Goal: Information Seeking & Learning: Learn about a topic

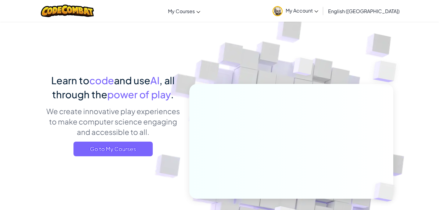
click at [318, 8] on span "My Account" at bounding box center [302, 10] width 33 height 6
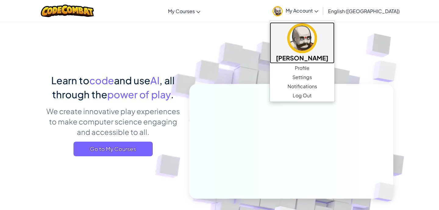
click at [317, 33] on img at bounding box center [302, 38] width 30 height 30
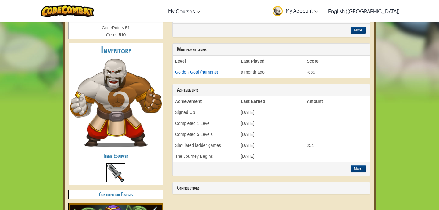
scroll to position [157, 0]
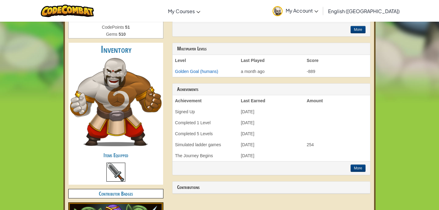
click at [114, 116] on img at bounding box center [115, 102] width 91 height 88
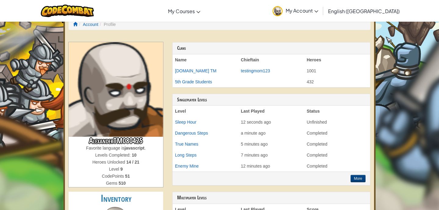
scroll to position [0, 0]
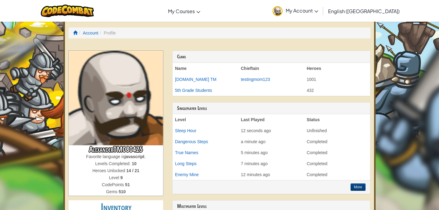
click at [186, 127] on td "Sleep Hour" at bounding box center [206, 130] width 66 height 11
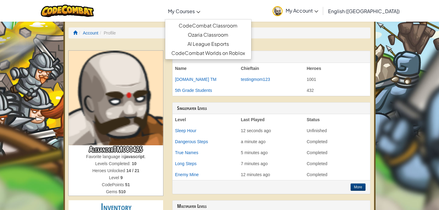
click at [195, 8] on span "My Courses" at bounding box center [181, 11] width 27 height 6
click at [225, 24] on link "CodeCombat Classroom" at bounding box center [208, 25] width 86 height 9
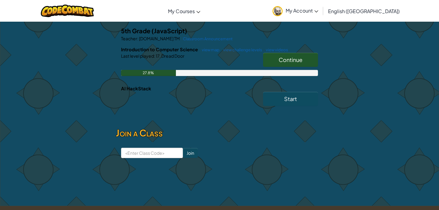
scroll to position [116, 0]
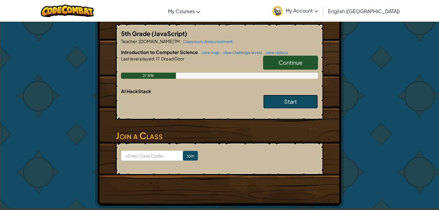
click at [279, 101] on link "Start" at bounding box center [290, 101] width 55 height 14
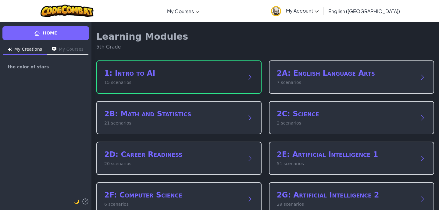
click at [215, 72] on h2 "1: Intro to AI" at bounding box center [172, 73] width 137 height 10
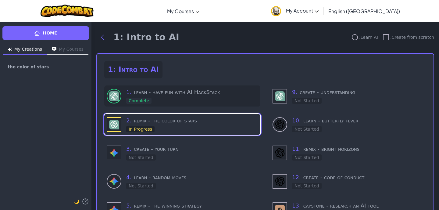
click at [210, 98] on div "1 . learn - have fun with AI HackStack Complete" at bounding box center [192, 96] width 132 height 16
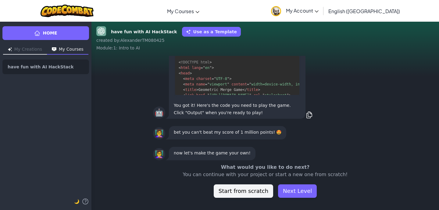
scroll to position [-306, 0]
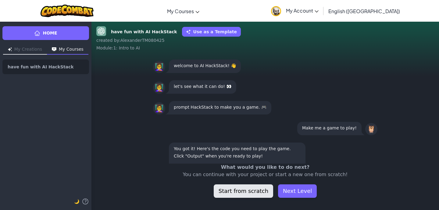
click at [264, 190] on button "Start from scratch" at bounding box center [243, 190] width 59 height 13
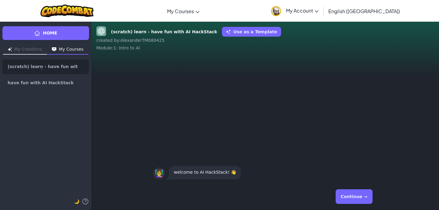
click at [354, 196] on button "Continue →" at bounding box center [354, 196] width 37 height 15
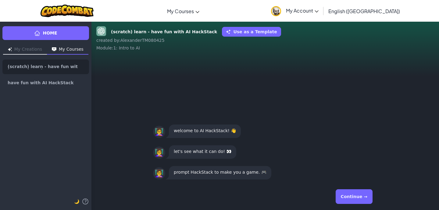
click at [354, 196] on button "Continue →" at bounding box center [354, 196] width 37 height 15
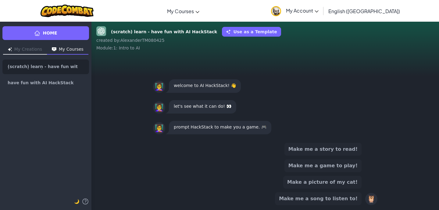
click at [340, 178] on button "Make a picture of my cat!" at bounding box center [322, 182] width 78 height 13
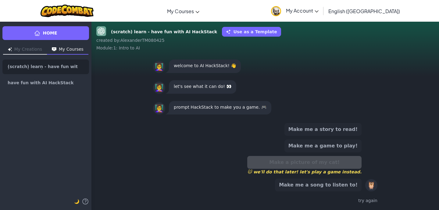
click at [335, 126] on button "Make me a story to read!" at bounding box center [322, 129] width 77 height 13
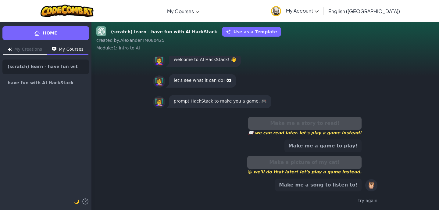
click at [335, 141] on button "Make me a game to play!" at bounding box center [322, 145] width 77 height 13
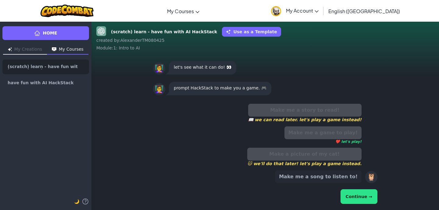
click at [364, 200] on button "Continue →" at bounding box center [358, 196] width 37 height 15
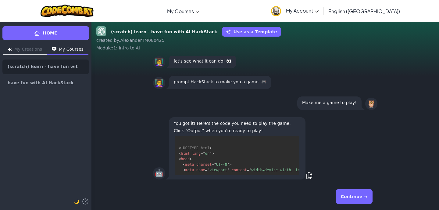
scroll to position [1, 0]
click at [369, 197] on button "Continue →" at bounding box center [354, 196] width 37 height 15
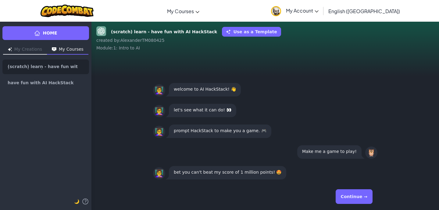
click at [362, 195] on button "Continue →" at bounding box center [354, 196] width 37 height 15
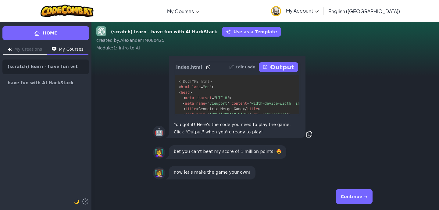
click at [280, 65] on p "Output" at bounding box center [282, 67] width 24 height 9
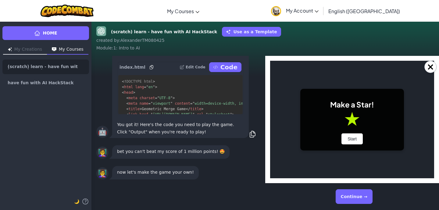
scroll to position [0, 0]
click at [346, 133] on button "Start" at bounding box center [351, 138] width 21 height 11
